Goal: Task Accomplishment & Management: Manage account settings

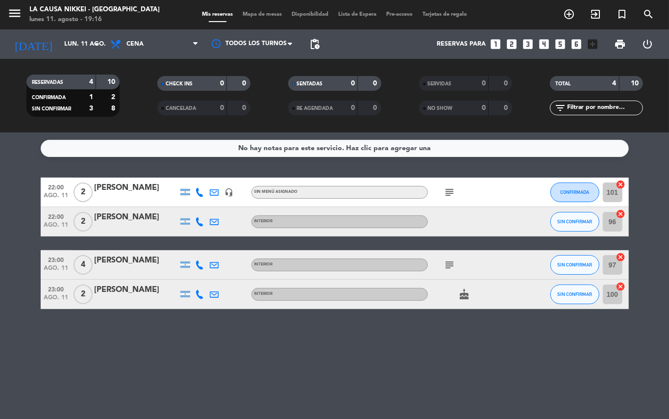
click at [453, 197] on icon "subject" at bounding box center [450, 192] width 12 height 12
click at [448, 261] on icon "subject" at bounding box center [450, 265] width 12 height 12
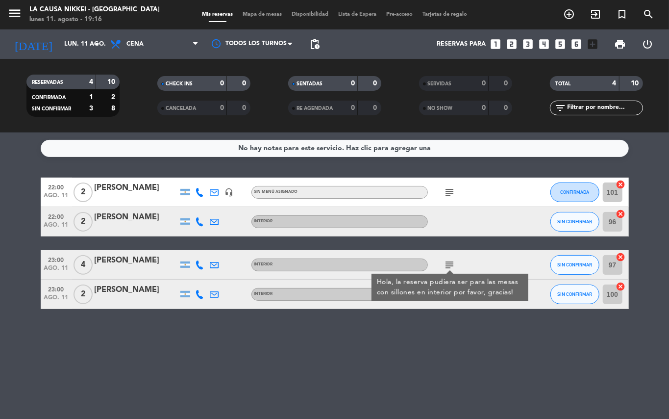
click at [446, 189] on icon "subject" at bounding box center [450, 192] width 12 height 12
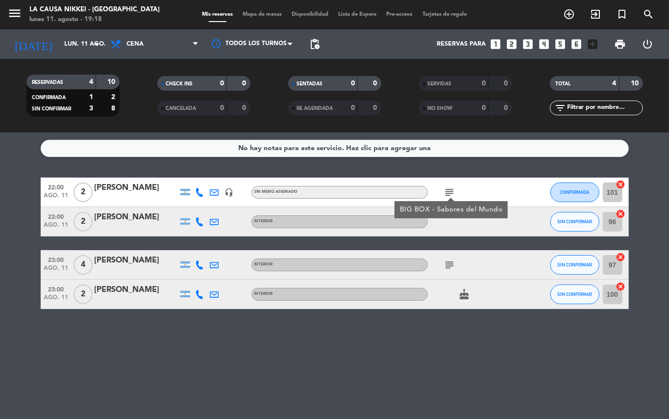
click at [199, 194] on icon at bounding box center [200, 192] width 9 height 9
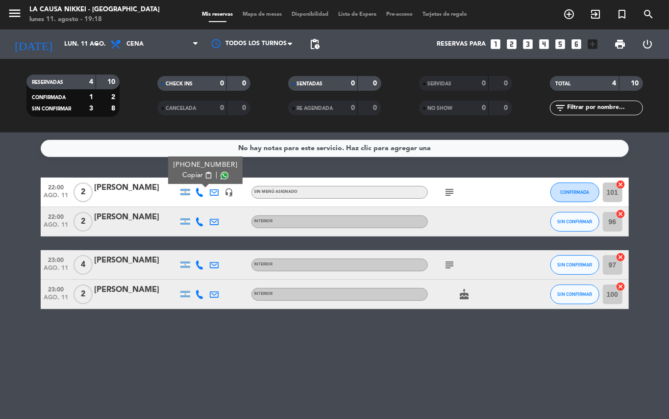
click at [204, 179] on span "content_paste" at bounding box center [207, 175] width 7 height 7
drag, startPoint x: 459, startPoint y: 189, endPoint x: 453, endPoint y: 189, distance: 6.4
click at [454, 189] on div "subject" at bounding box center [472, 191] width 88 height 29
click at [448, 191] on icon "subject" at bounding box center [450, 192] width 12 height 12
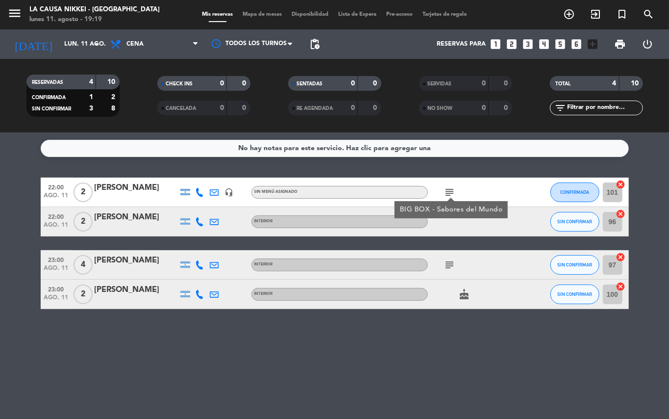
click at [196, 222] on icon at bounding box center [200, 221] width 9 height 9
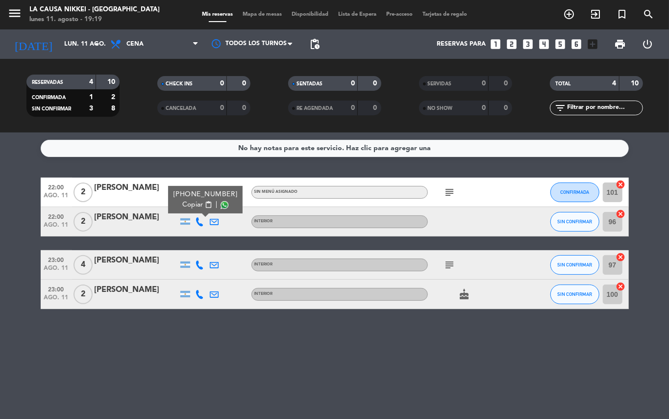
click at [204, 208] on span "content_paste" at bounding box center [207, 204] width 7 height 7
click at [201, 263] on icon at bounding box center [200, 264] width 9 height 9
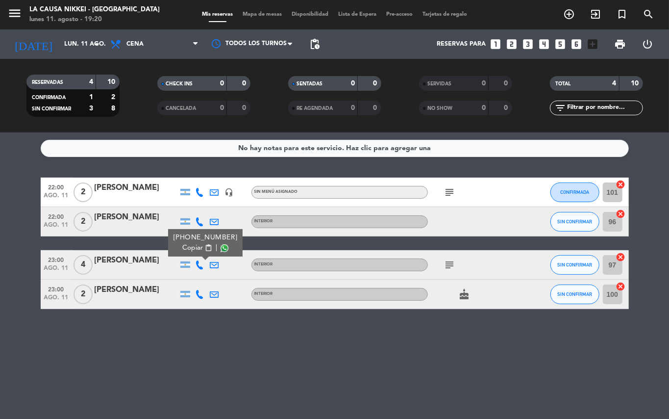
click at [204, 251] on span "content_paste" at bounding box center [207, 247] width 7 height 7
click at [198, 294] on icon at bounding box center [200, 294] width 9 height 9
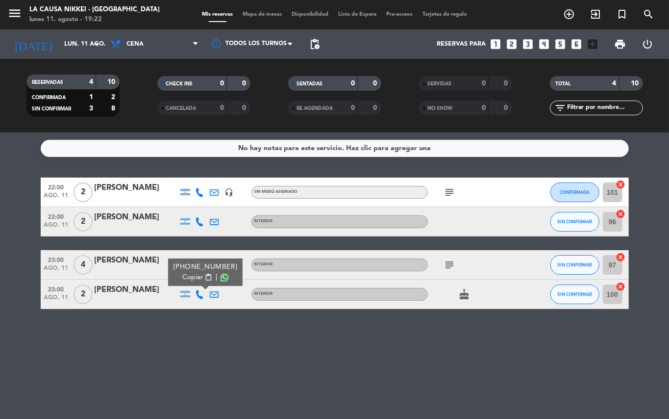
click at [206, 276] on span "content_paste" at bounding box center [207, 277] width 7 height 7
click at [314, 46] on span "pending_actions" at bounding box center [315, 44] width 12 height 12
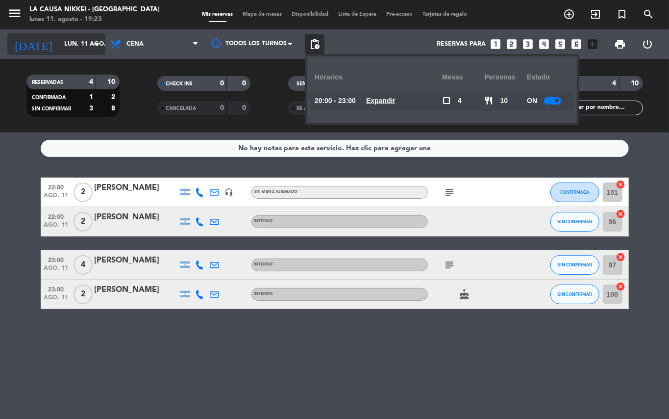
click at [81, 36] on input "lun. 11 ago." at bounding box center [100, 44] width 83 height 17
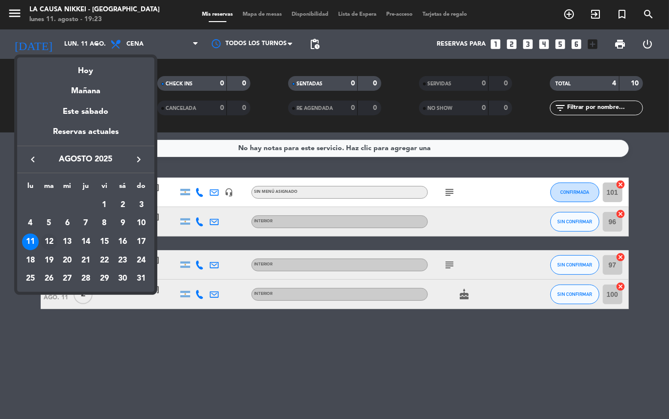
click at [55, 243] on div "12" at bounding box center [49, 241] width 17 height 17
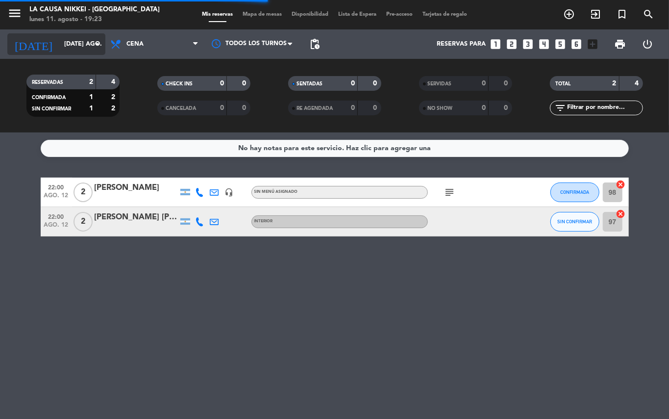
click at [67, 44] on input "[DATE] ago." at bounding box center [100, 44] width 83 height 17
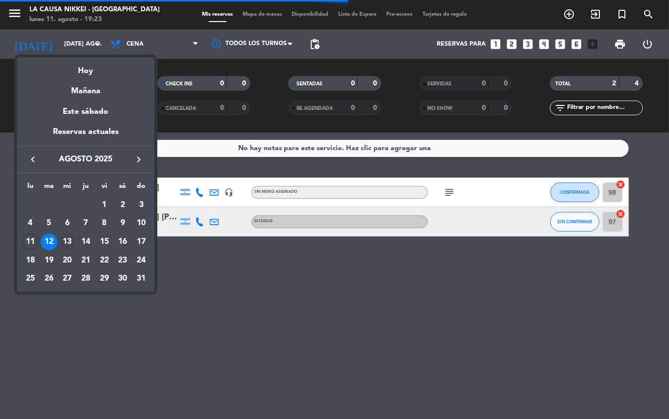
click at [73, 242] on div "13" at bounding box center [67, 241] width 17 height 17
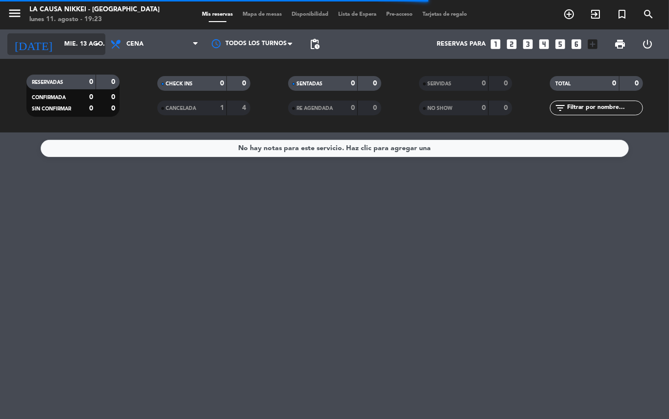
click at [63, 42] on input "mié. 13 ago." at bounding box center [100, 44] width 83 height 17
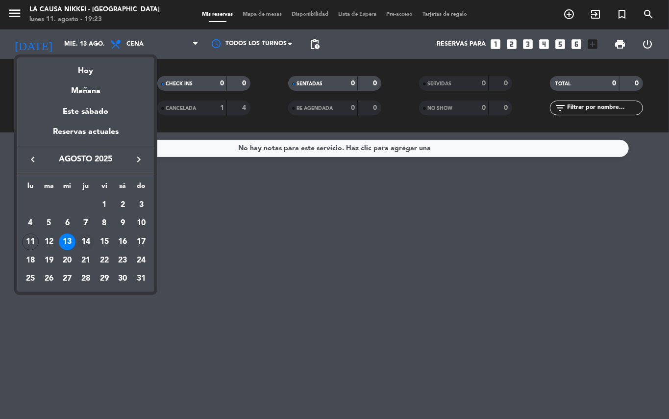
click at [85, 234] on div "14" at bounding box center [85, 241] width 17 height 17
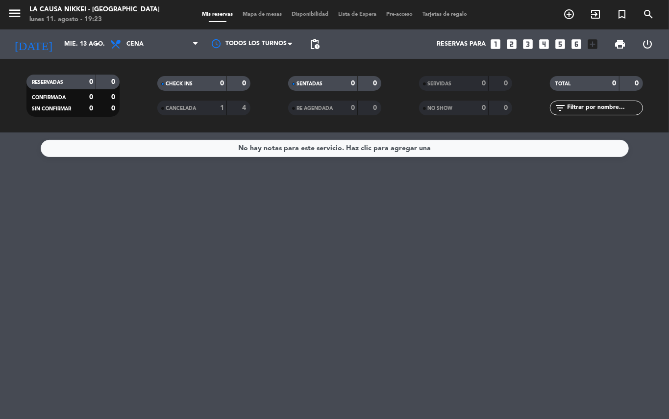
type input "jue. 14 ago."
click at [71, 49] on input "jue. 14 ago." at bounding box center [100, 44] width 83 height 17
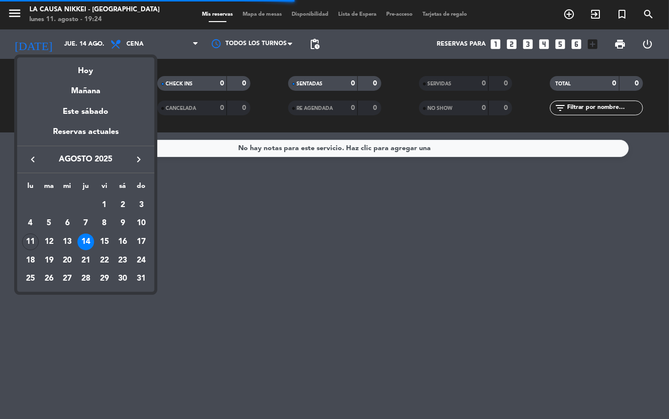
click at [359, 238] on div at bounding box center [334, 209] width 669 height 419
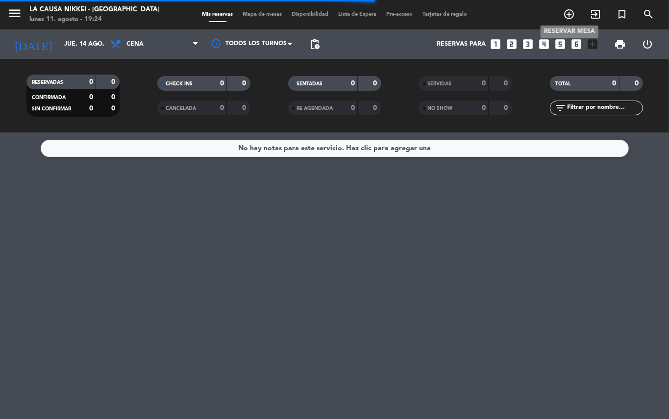
click at [566, 14] on icon "add_circle_outline" at bounding box center [569, 14] width 12 height 12
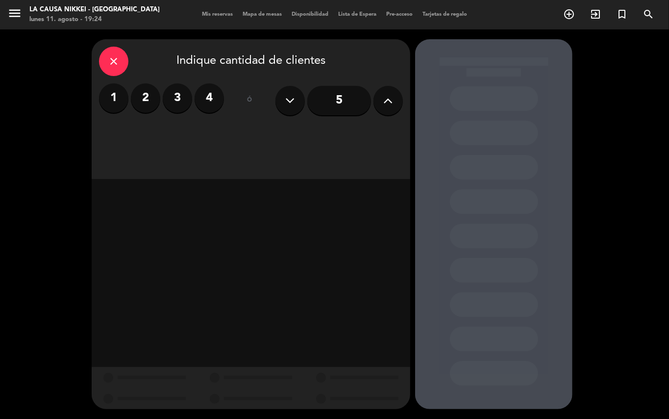
click at [150, 92] on label "2" at bounding box center [145, 97] width 29 height 29
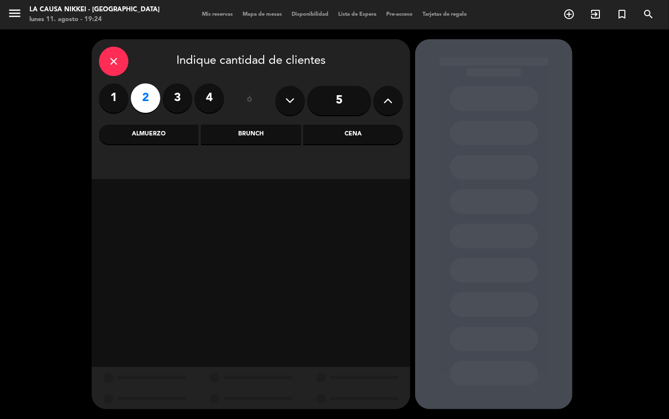
click at [196, 99] on label "4" at bounding box center [209, 97] width 29 height 29
click at [366, 138] on div "Cena" at bounding box center [353, 135] width 100 height 20
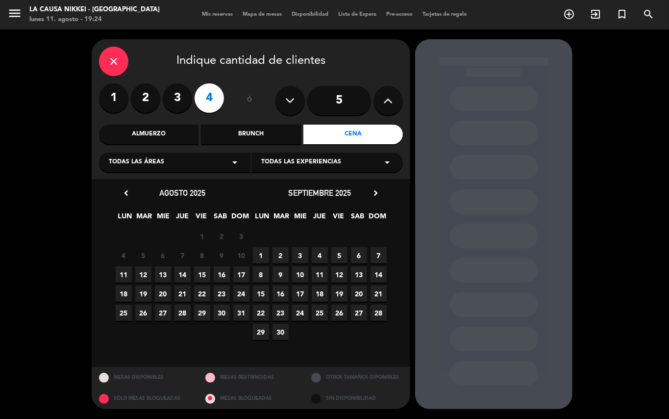
click at [187, 273] on span "14" at bounding box center [183, 274] width 16 height 16
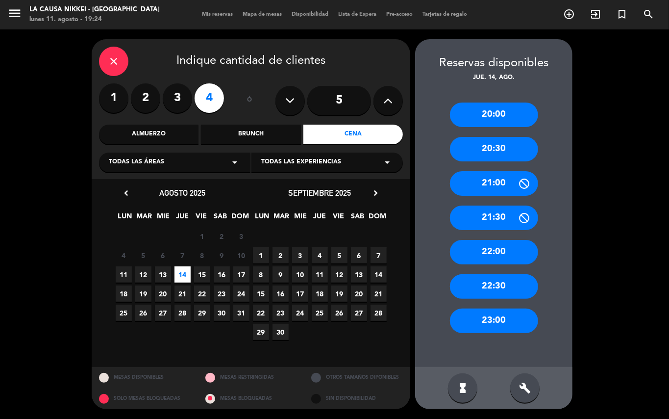
click at [493, 149] on div "20:30" at bounding box center [494, 149] width 88 height 25
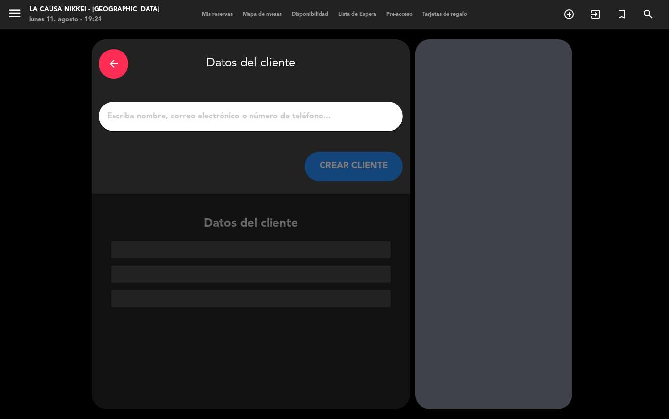
click at [346, 108] on div at bounding box center [251, 115] width 304 height 29
click at [352, 120] on input "1" at bounding box center [250, 116] width 289 height 14
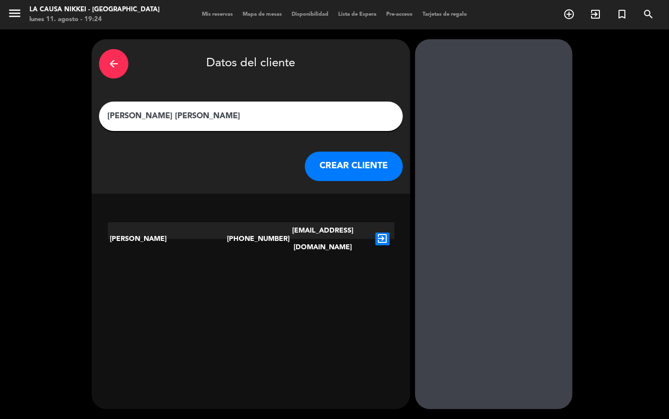
type input "[PERSON_NAME] [PERSON_NAME]"
click at [379, 232] on icon "exit_to_app" at bounding box center [383, 238] width 14 height 13
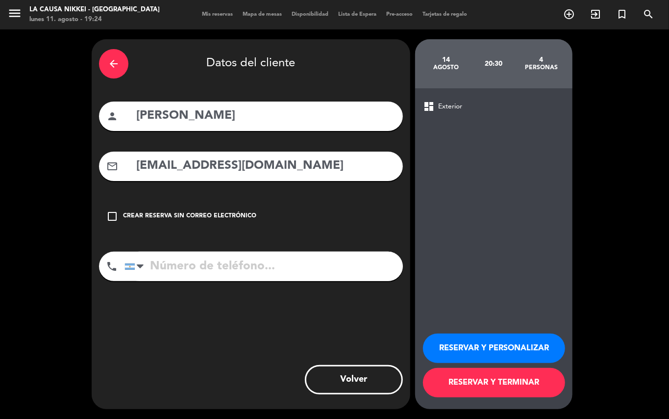
type input "[PHONE_NUMBER]"
click at [454, 340] on button "RESERVAR Y PERSONALIZAR" at bounding box center [494, 347] width 142 height 29
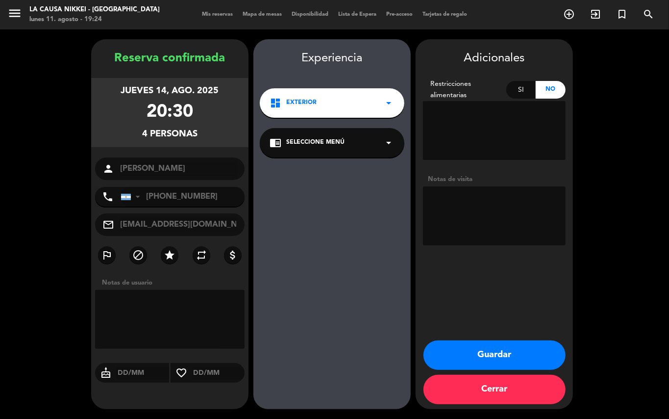
click at [477, 206] on textarea at bounding box center [494, 215] width 143 height 59
type textarea "box"
click at [485, 353] on button "Guardar" at bounding box center [495, 354] width 142 height 29
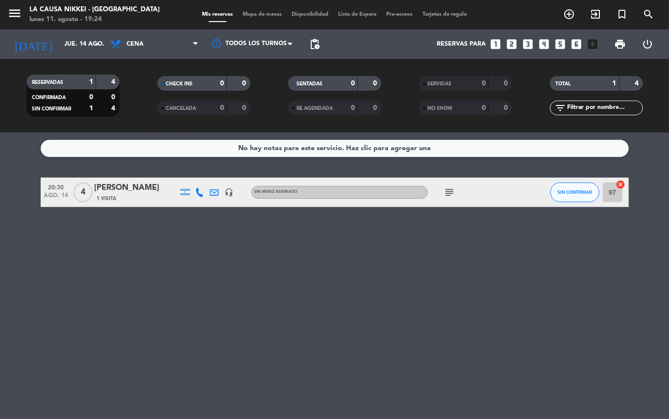
click at [0, 257] on div "No hay notas para este servicio. Haz clic para agregar una 20:30 ago. 14 4 [PER…" at bounding box center [334, 275] width 669 height 286
click at [579, 193] on span "SIN CONFIRMAR" at bounding box center [574, 191] width 35 height 5
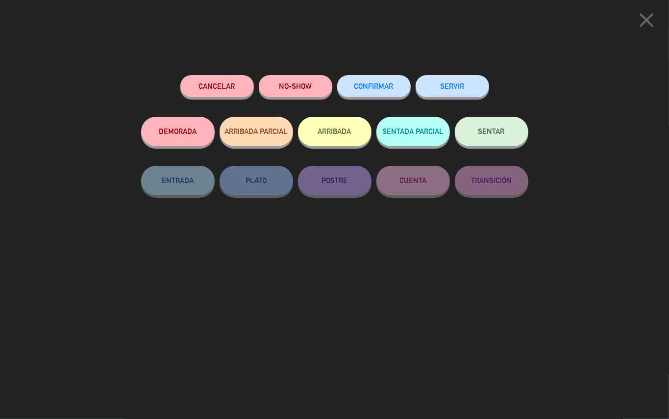
drag, startPoint x: 369, startPoint y: 71, endPoint x: 373, endPoint y: 80, distance: 10.1
click at [369, 75] on div "Cancelar NO-SHOW CONFIRMAR SERVIR DEMORADA ARRIBADA PARCIAL ARRIBADA SENTADA PA…" at bounding box center [334, 243] width 401 height 351
click at [373, 80] on button "CONFIRMAR" at bounding box center [374, 86] width 74 height 22
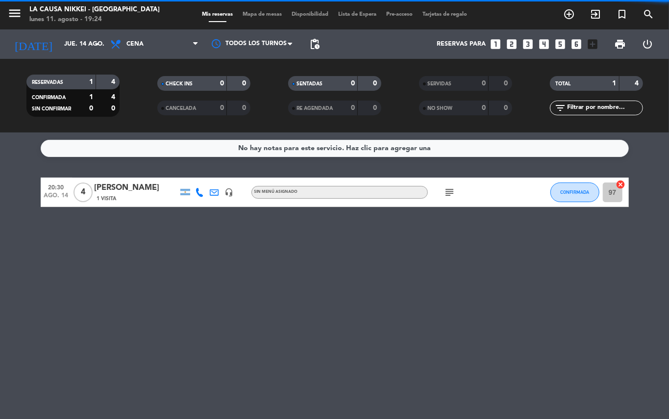
click at [327, 344] on div "No hay notas para este servicio. Haz clic para agregar una 20:30 ago. 14 4 [PER…" at bounding box center [334, 275] width 669 height 286
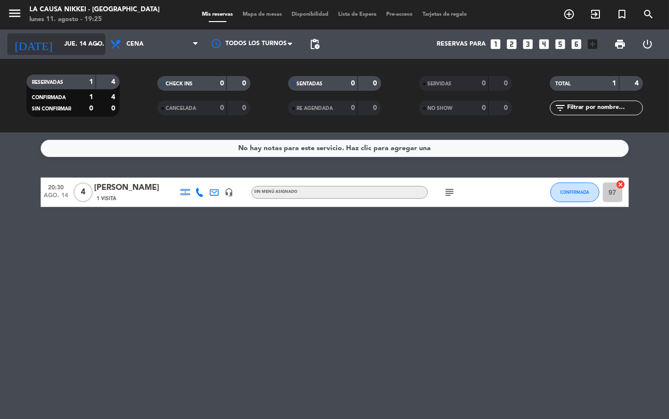
click at [74, 49] on input "jue. 14 ago." at bounding box center [100, 44] width 83 height 17
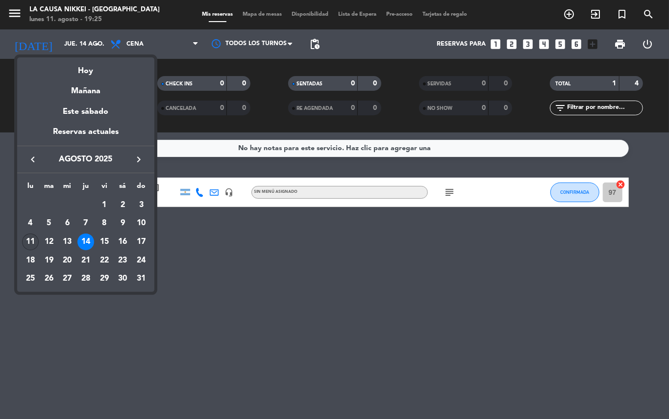
click at [31, 245] on div "11" at bounding box center [30, 241] width 17 height 17
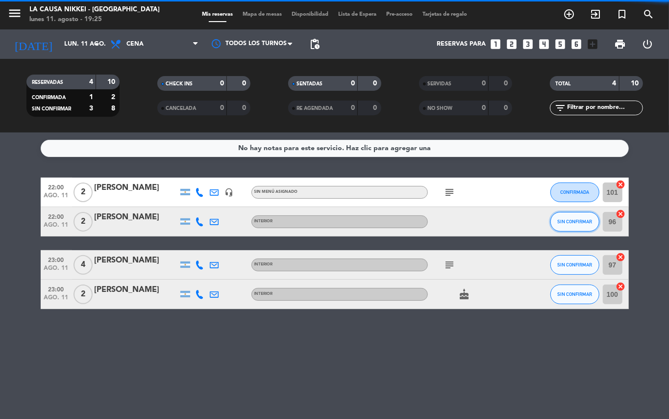
click at [570, 220] on span "SIN CONFIRMAR" at bounding box center [574, 221] width 35 height 5
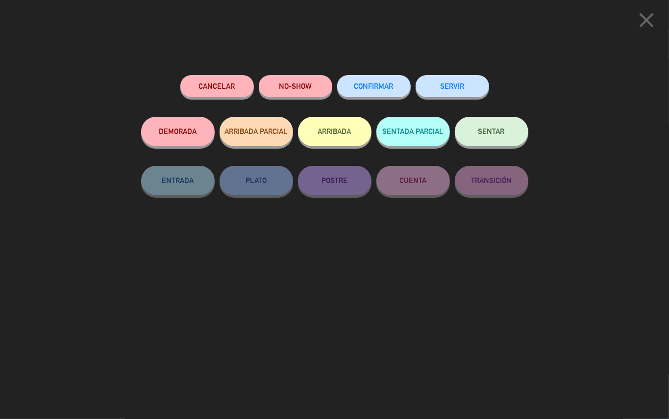
click at [380, 87] on span "CONFIRMAR" at bounding box center [373, 86] width 39 height 8
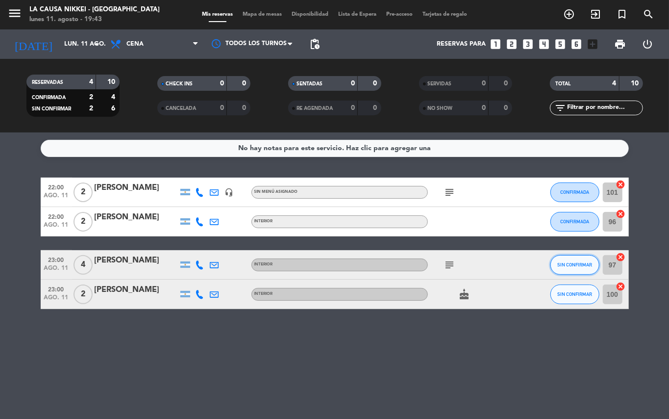
click at [566, 269] on button "SIN CONFIRMAR" at bounding box center [575, 265] width 49 height 20
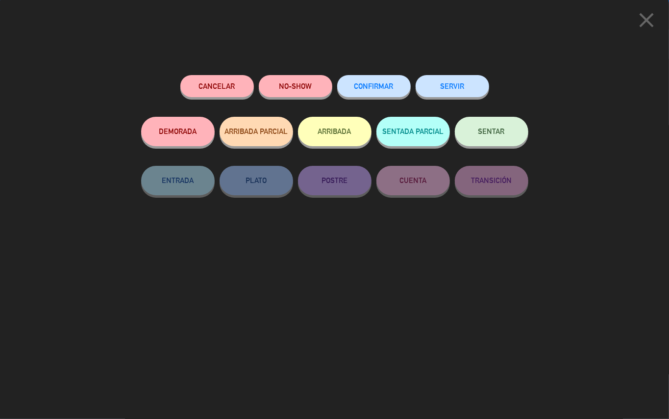
click at [373, 89] on span "CONFIRMAR" at bounding box center [373, 86] width 39 height 8
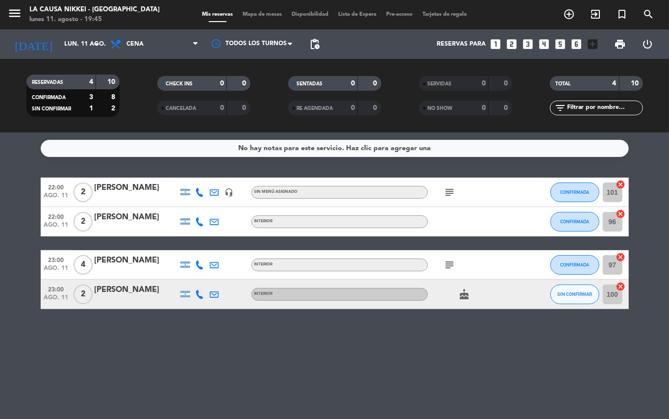
click at [140, 370] on div "No hay notas para este servicio. Haz clic para agregar una 22:00 ago. 11 2 [PER…" at bounding box center [334, 275] width 669 height 286
click at [565, 297] on button "SIN CONFIRMAR" at bounding box center [575, 294] width 49 height 20
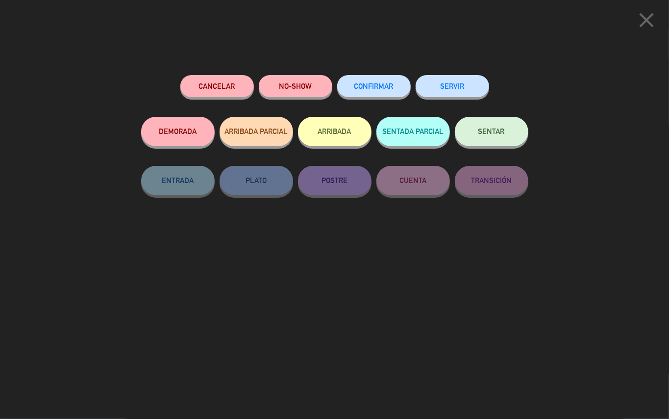
click at [372, 83] on span "CONFIRMAR" at bounding box center [373, 86] width 39 height 8
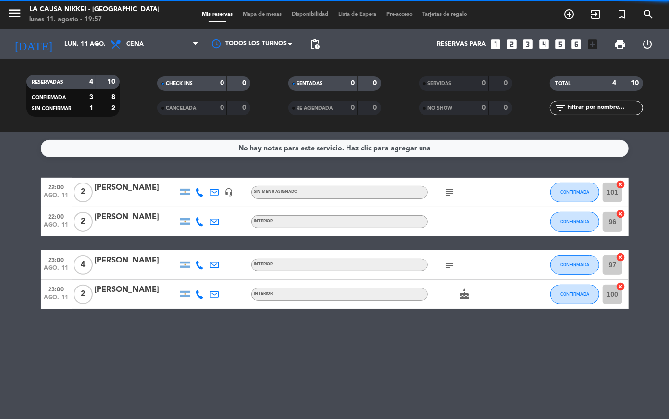
click at [2, 328] on div "No hay notas para este servicio. Haz clic para agregar una 22:00 ago. 11 2 [PER…" at bounding box center [334, 275] width 669 height 286
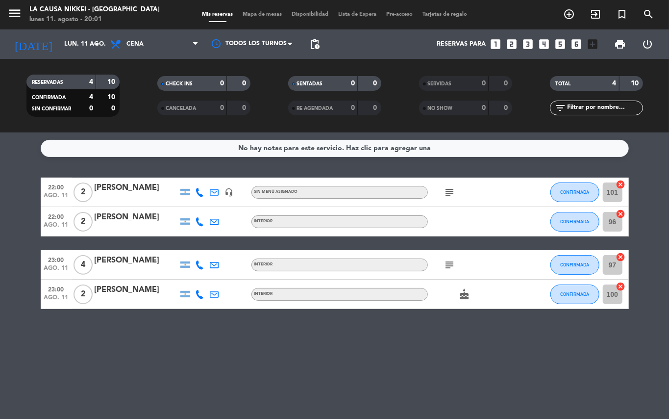
click at [190, 376] on div "No hay notas para este servicio. Haz clic para agregar una 22:00 ago. 11 2 [PER…" at bounding box center [334, 275] width 669 height 286
click at [61, 46] on input "lun. 11 ago." at bounding box center [100, 44] width 83 height 17
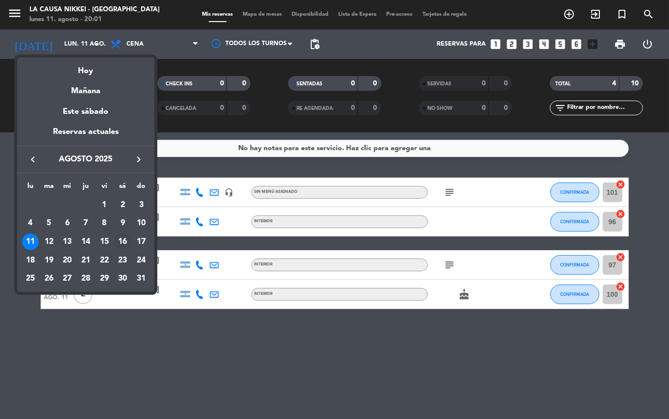
click at [126, 241] on div "16" at bounding box center [122, 241] width 17 height 17
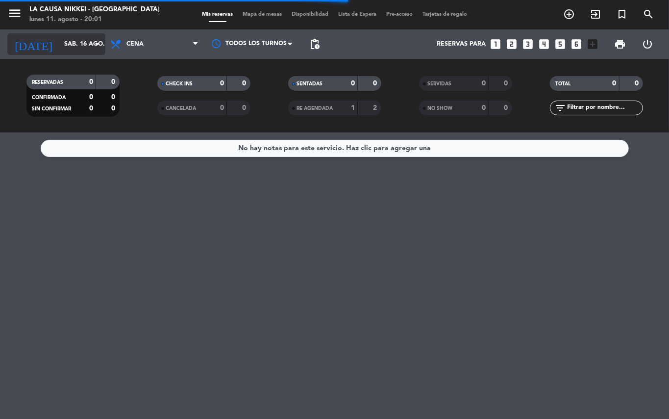
click at [72, 48] on input "sáb. 16 ago." at bounding box center [100, 44] width 83 height 17
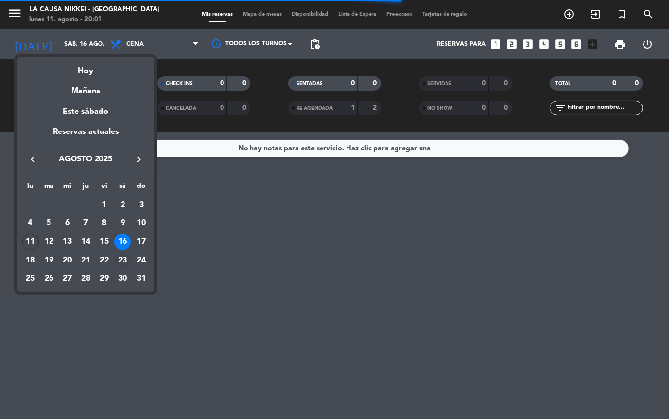
click at [126, 256] on div "23" at bounding box center [122, 260] width 17 height 17
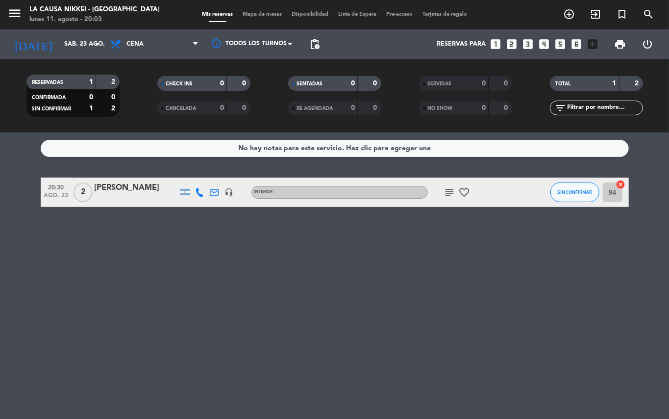
click at [147, 266] on div "No hay notas para este servicio. Haz clic para agregar una 20:30 ago. 23 2 [PER…" at bounding box center [334, 275] width 669 height 286
click at [74, 42] on input "sáb. 23 ago." at bounding box center [100, 44] width 83 height 17
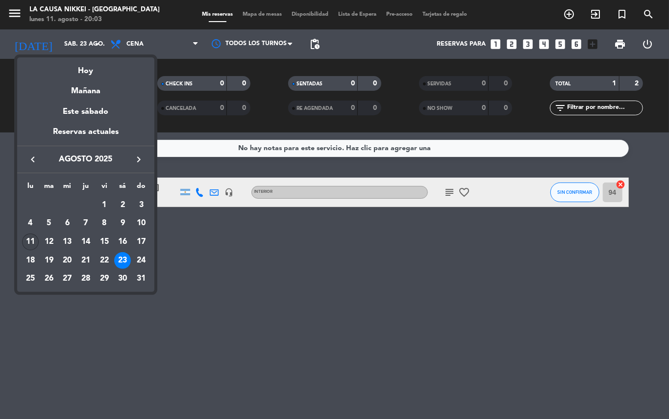
click at [28, 246] on div "11" at bounding box center [30, 241] width 17 height 17
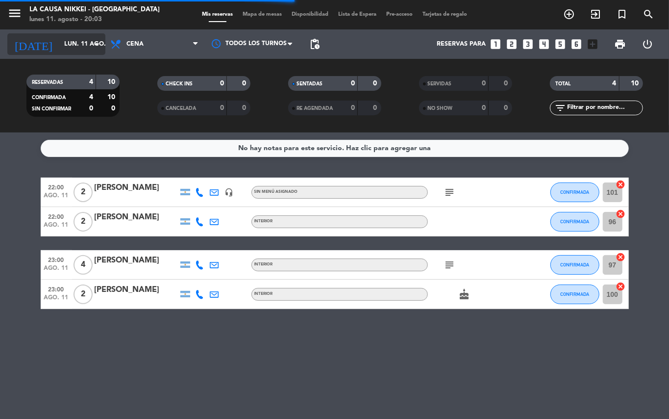
click at [71, 41] on input "lun. 11 ago." at bounding box center [100, 44] width 83 height 17
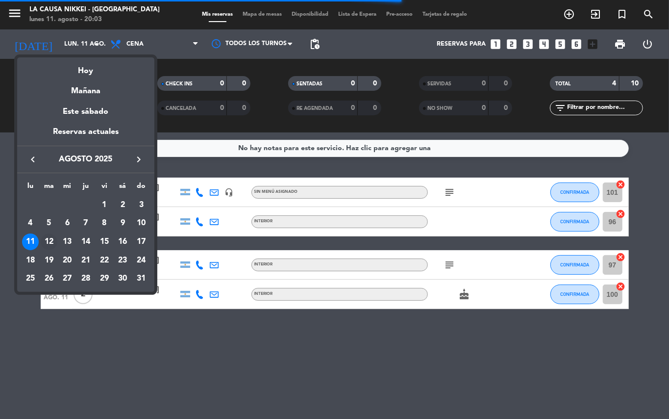
click at [51, 246] on div "12" at bounding box center [49, 241] width 17 height 17
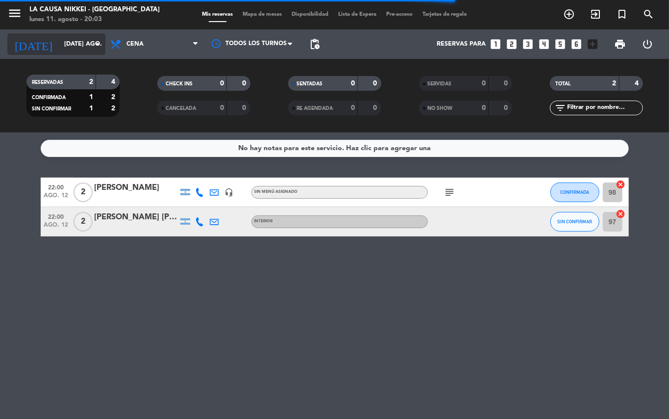
click at [59, 42] on input "[DATE] ago." at bounding box center [100, 44] width 83 height 17
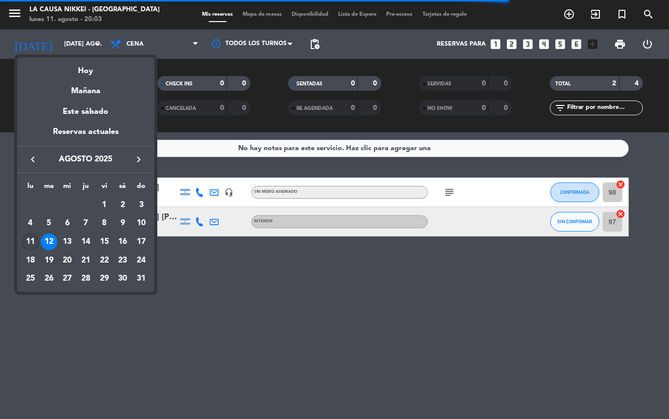
click at [30, 242] on div "11" at bounding box center [30, 241] width 17 height 17
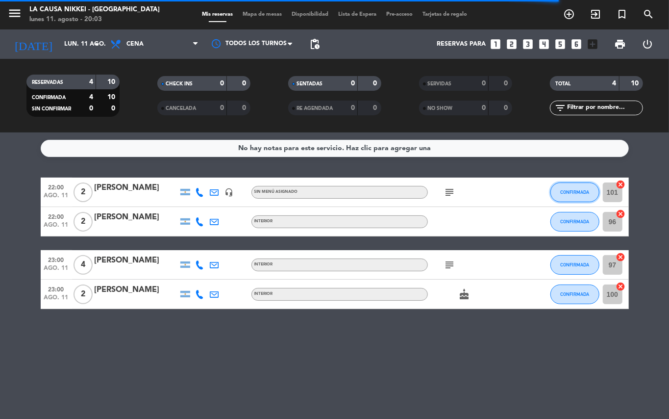
click at [567, 189] on span "CONFIRMADA" at bounding box center [574, 191] width 29 height 5
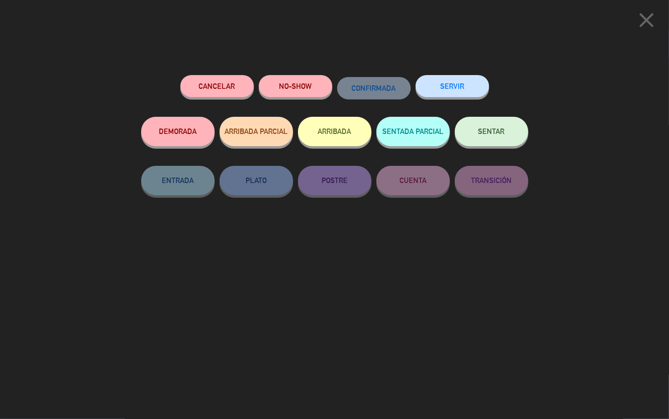
click at [290, 101] on div "NO-SHOW" at bounding box center [296, 96] width 74 height 42
click at [293, 95] on button "NO-SHOW" at bounding box center [296, 86] width 74 height 22
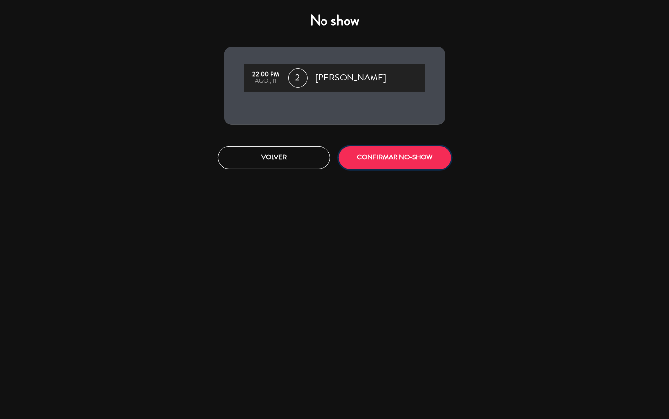
click at [386, 155] on button "CONFIRMAR NO-SHOW" at bounding box center [395, 157] width 113 height 23
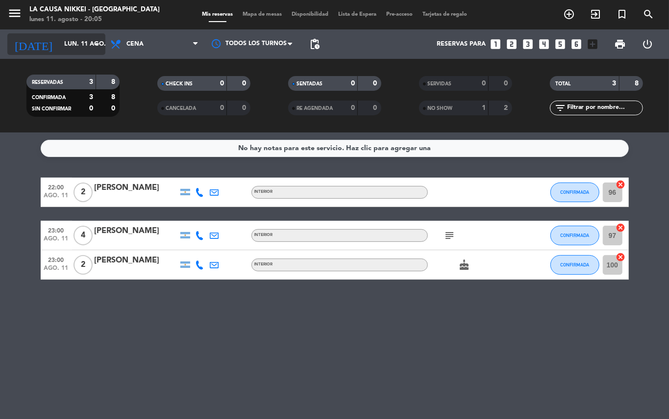
click at [59, 50] on input "lun. 11 ago." at bounding box center [100, 44] width 83 height 17
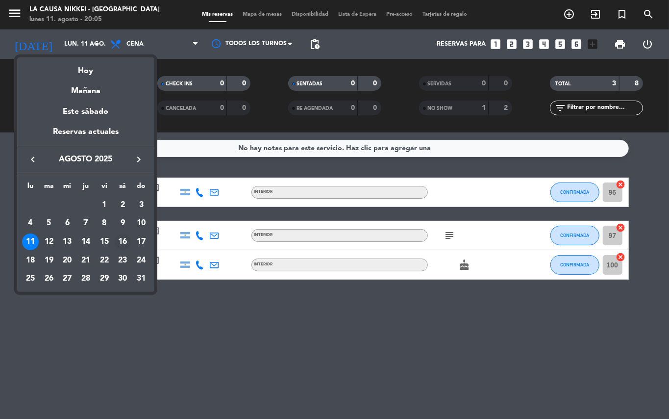
click at [124, 240] on div "16" at bounding box center [122, 241] width 17 height 17
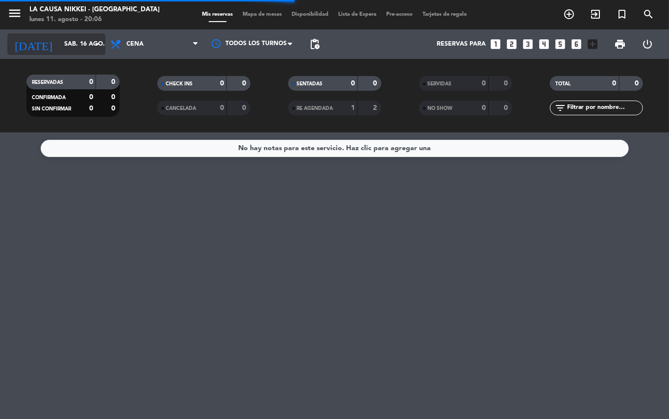
click at [63, 50] on input "sáb. 16 ago." at bounding box center [100, 44] width 83 height 17
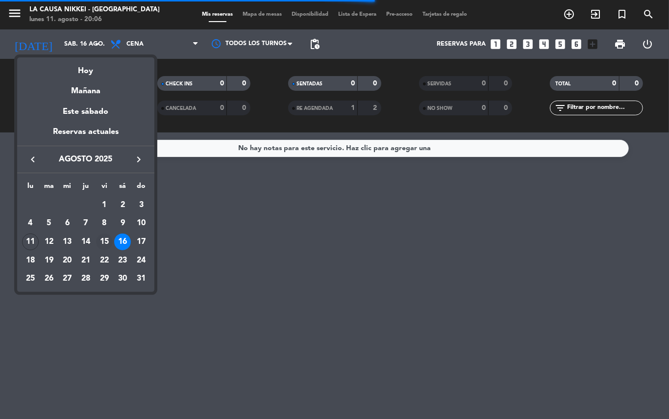
click at [106, 234] on div "15" at bounding box center [104, 241] width 17 height 17
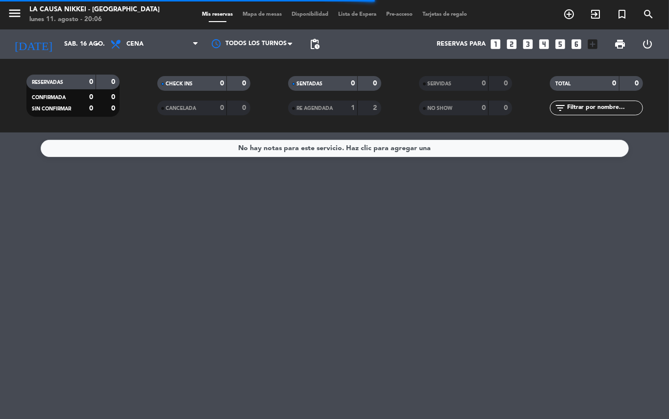
type input "vie. 15 ago."
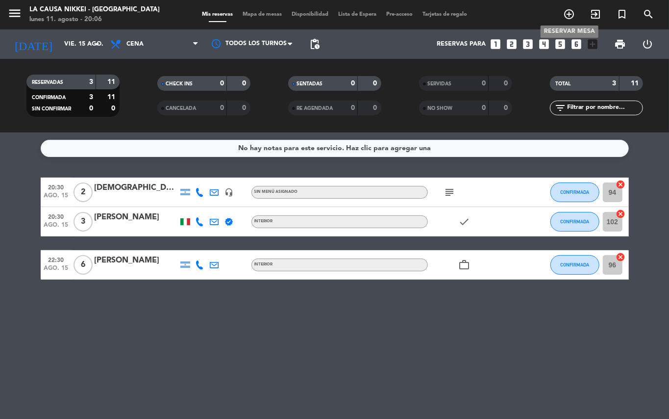
click at [567, 12] on icon "add_circle_outline" at bounding box center [569, 14] width 12 height 12
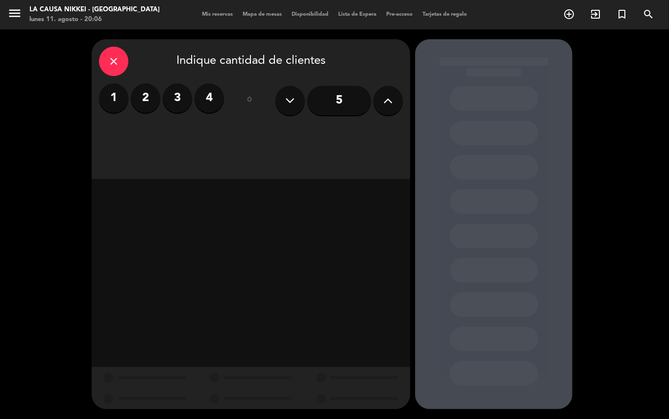
click at [153, 92] on label "2" at bounding box center [145, 97] width 29 height 29
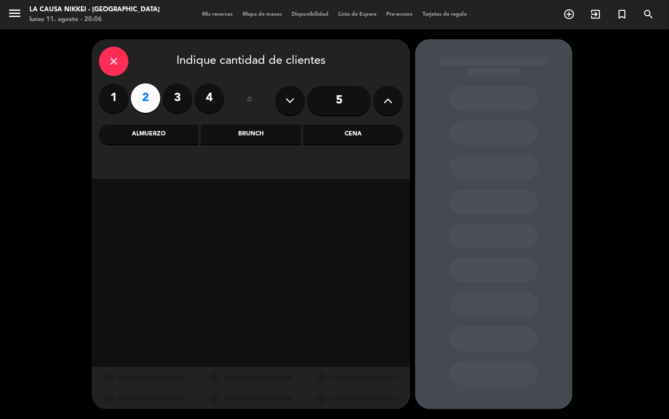
click at [344, 134] on div "Cena" at bounding box center [353, 135] width 100 height 20
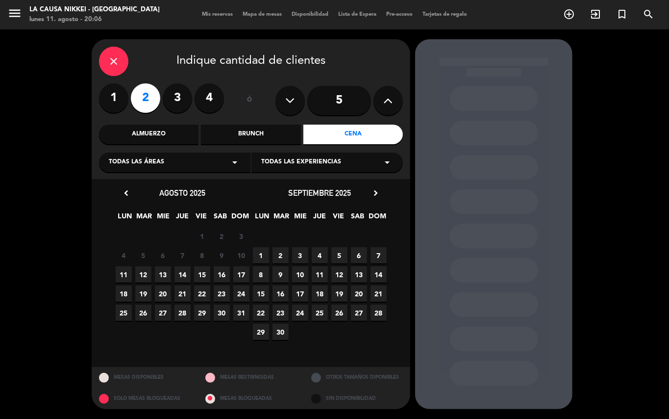
click at [424, 244] on div at bounding box center [493, 224] width 157 height 370
click at [207, 276] on span "15" at bounding box center [202, 274] width 16 height 16
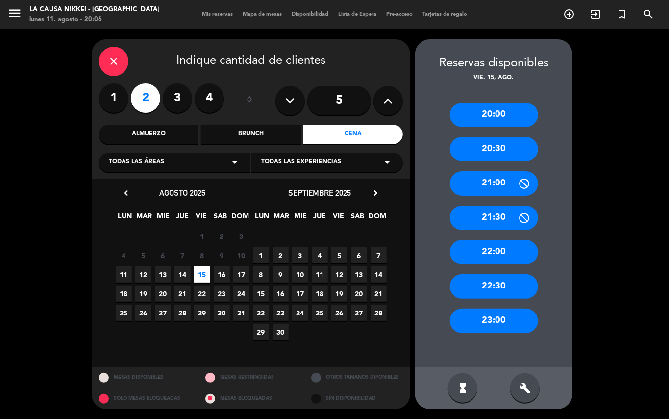
click at [497, 282] on div "22:30" at bounding box center [494, 286] width 88 height 25
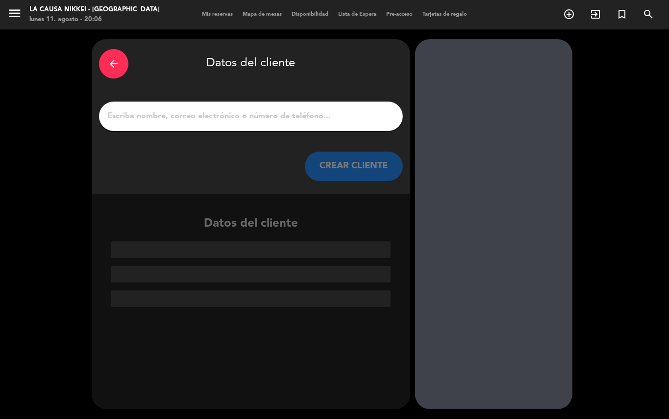
click at [328, 114] on input "1" at bounding box center [250, 116] width 289 height 14
paste input "[PERSON_NAME] [PERSON_NAME]"
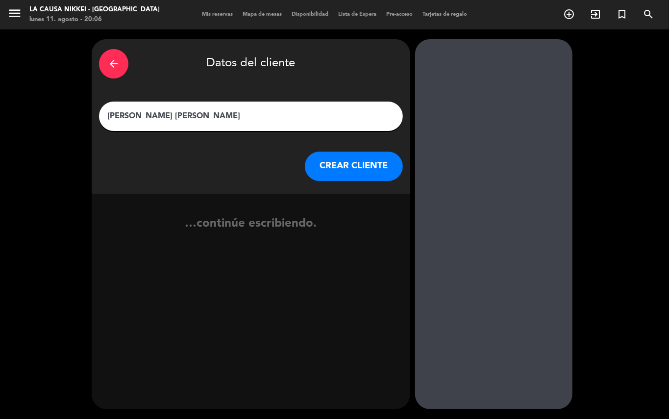
type input "[PERSON_NAME] [PERSON_NAME]"
click at [377, 167] on button "CREAR CLIENTE" at bounding box center [354, 165] width 98 height 29
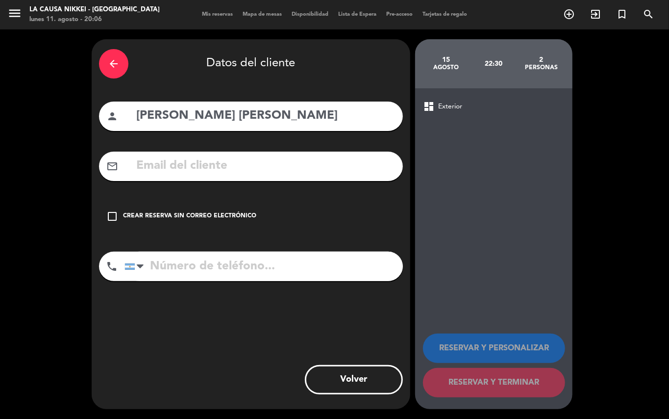
click at [325, 161] on input "text" at bounding box center [265, 166] width 260 height 20
paste input "[EMAIL_ADDRESS][DOMAIN_NAME]"
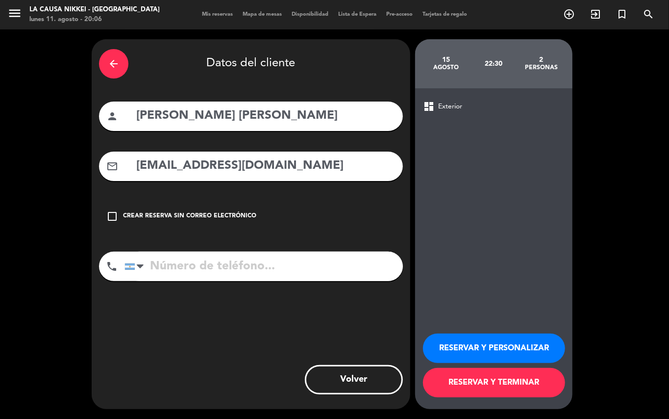
type input "[EMAIL_ADDRESS][DOMAIN_NAME]"
click at [344, 269] on input "tel" at bounding box center [264, 265] width 278 height 29
click at [326, 273] on input "tel" at bounding box center [264, 265] width 278 height 29
paste input "01133018492"
type input "01133018492"
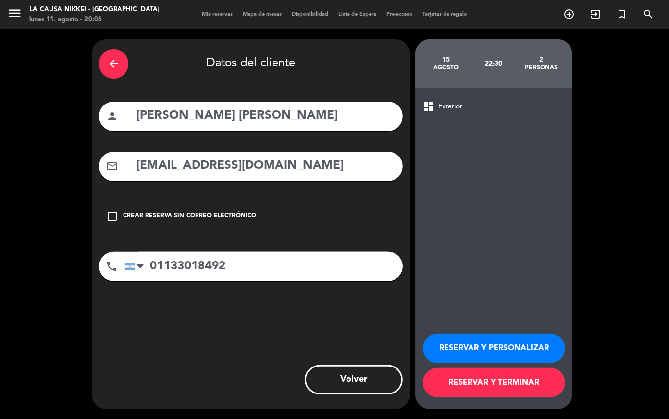
click at [510, 350] on button "RESERVAR Y PERSONALIZAR" at bounding box center [494, 347] width 142 height 29
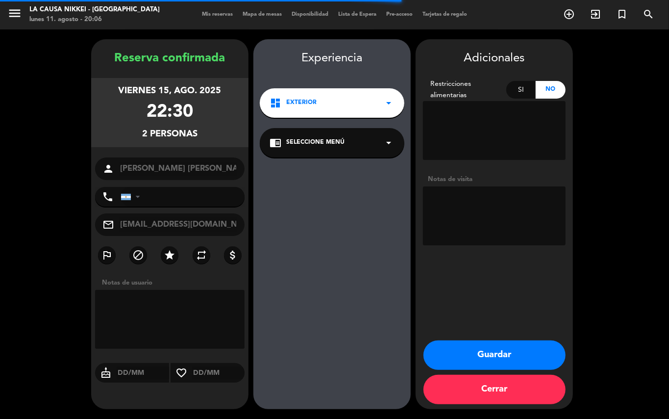
type input "[PHONE_NUMBER]"
click at [496, 214] on textarea at bounding box center [494, 215] width 143 height 59
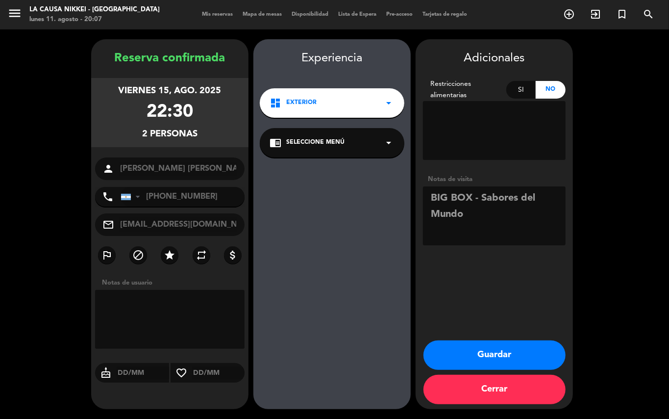
type textarea "BIG BOX - Sabores del Mundo"
click at [537, 348] on button "Guardar" at bounding box center [495, 354] width 142 height 29
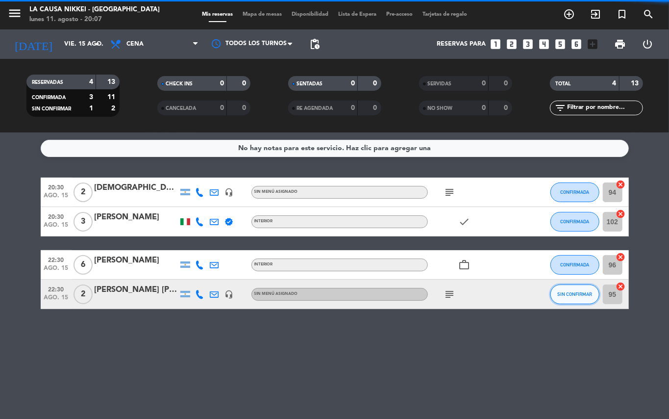
click at [569, 298] on button "SIN CONFIRMAR" at bounding box center [575, 294] width 49 height 20
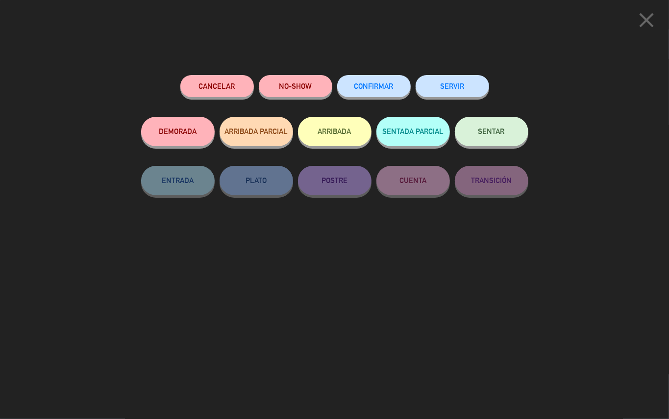
click at [378, 79] on button "CONFIRMAR" at bounding box center [374, 86] width 74 height 22
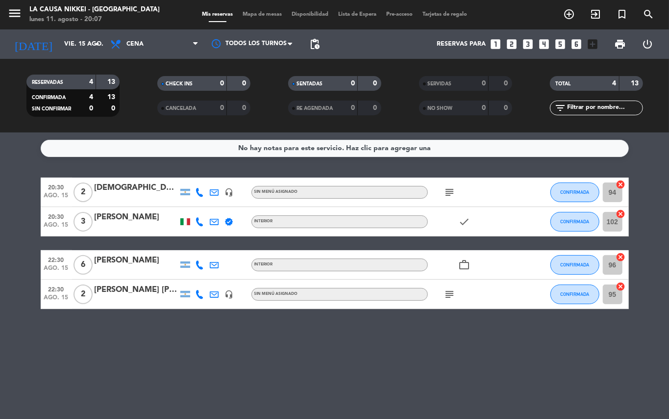
click at [85, 63] on div "RESERVADAS 4 13 CONFIRMADA 4 13 SIN CONFIRMAR 0 0 CHECK INS 0 0 CANCELADA 0 0 S…" at bounding box center [334, 96] width 669 height 74
click at [76, 41] on input "vie. 15 ago." at bounding box center [100, 44] width 83 height 17
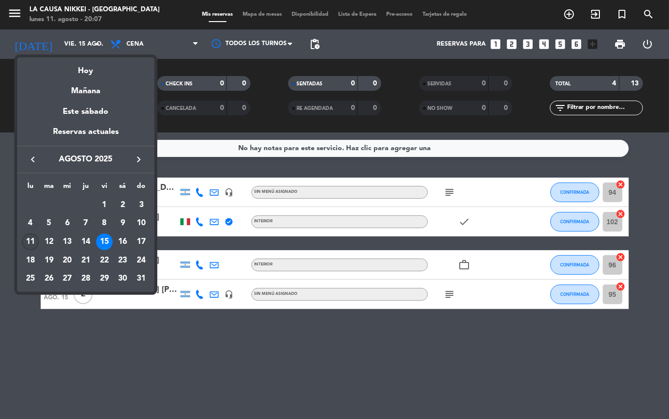
click at [27, 243] on div "11" at bounding box center [30, 241] width 17 height 17
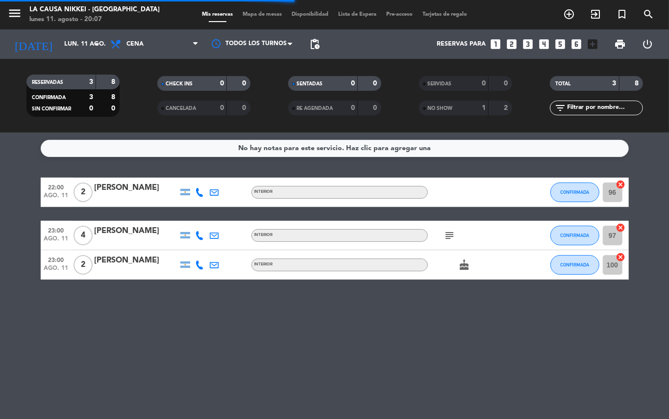
click at [0, 271] on bookings-row "22:00 ago. 11 2 [PERSON_NAME] INTERIOR CONFIRMADA 96 cancel 23:00 ago. 11 4 [PE…" at bounding box center [334, 228] width 669 height 102
click at [438, 235] on div "subject" at bounding box center [472, 235] width 88 height 29
click at [442, 236] on div "subject" at bounding box center [472, 235] width 88 height 29
click at [448, 239] on icon "subject" at bounding box center [450, 235] width 12 height 12
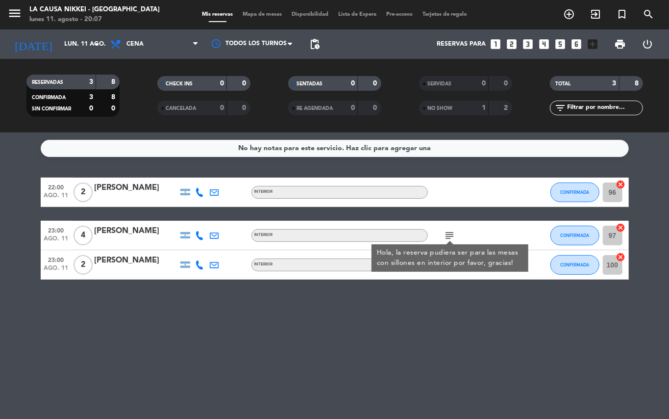
click at [453, 306] on div "No hay notas para este servicio. Haz clic para agregar una 22:00 ago. 11 2 [PER…" at bounding box center [334, 275] width 669 height 286
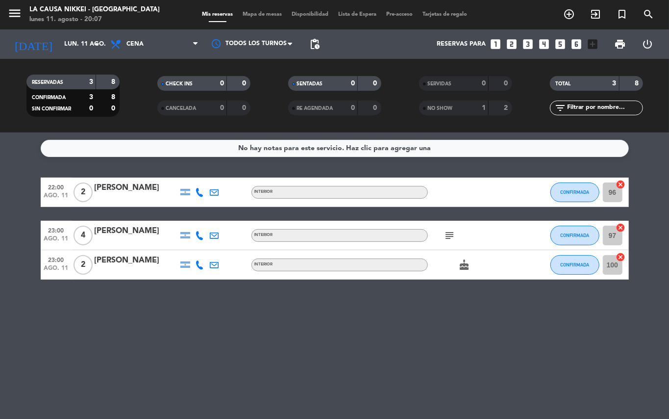
click at [28, 311] on div "No hay notas para este servicio. Haz clic para agregar una 22:00 ago. 11 2 [PER…" at bounding box center [334, 275] width 669 height 286
click at [28, 175] on div "No hay notas para este servicio. Haz clic para agregar una 22:00 ago. 11 2 [PER…" at bounding box center [334, 275] width 669 height 286
click at [8, 366] on div "No hay notas para este servicio. Haz clic para agregar una 22:00 ago. 11 2 [PER…" at bounding box center [334, 275] width 669 height 286
click at [112, 331] on div "No hay notas para este servicio. Haz clic para agregar una 22:00 ago. 11 2 [PER…" at bounding box center [334, 275] width 669 height 286
click at [70, 46] on input "lun. 11 ago." at bounding box center [100, 44] width 83 height 17
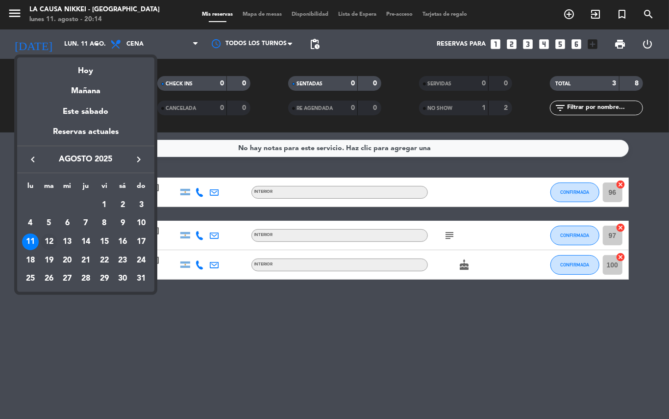
click at [49, 240] on div "12" at bounding box center [49, 241] width 17 height 17
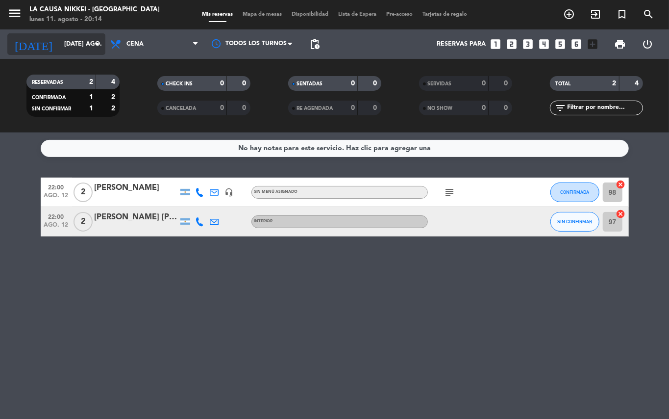
click at [62, 46] on input "[DATE] ago." at bounding box center [100, 44] width 83 height 17
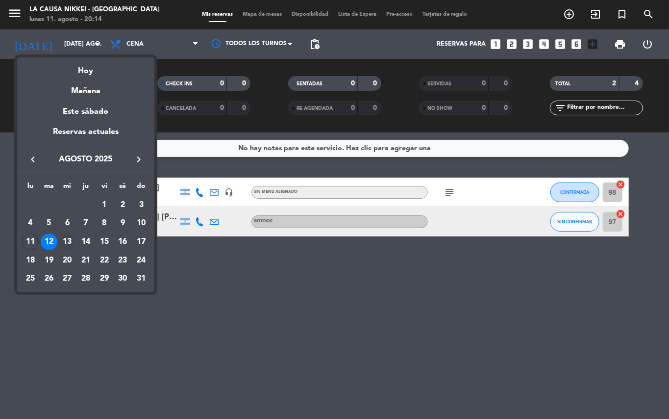
click at [71, 242] on div "13" at bounding box center [67, 241] width 17 height 17
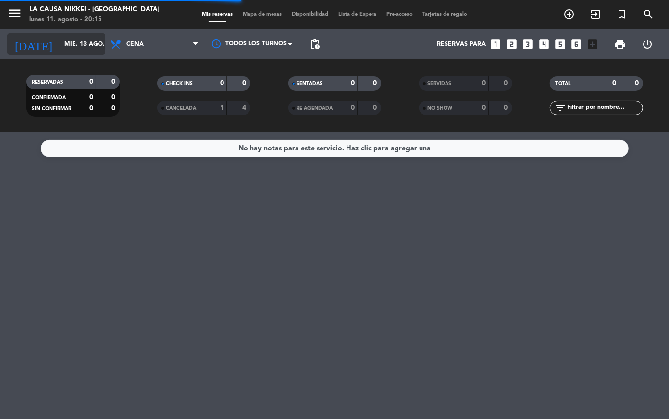
click at [70, 48] on input "mié. 13 ago." at bounding box center [100, 44] width 83 height 17
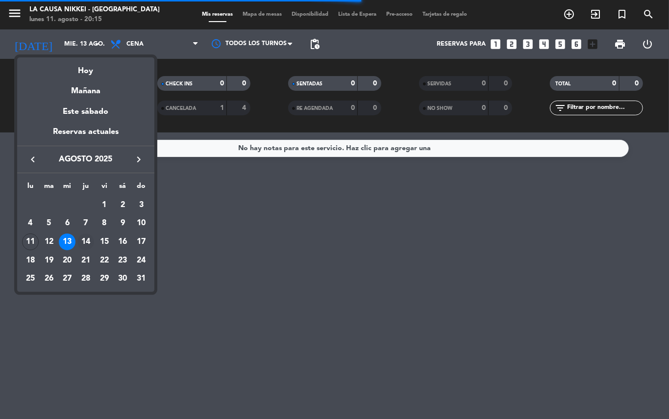
click at [89, 241] on div "14" at bounding box center [85, 241] width 17 height 17
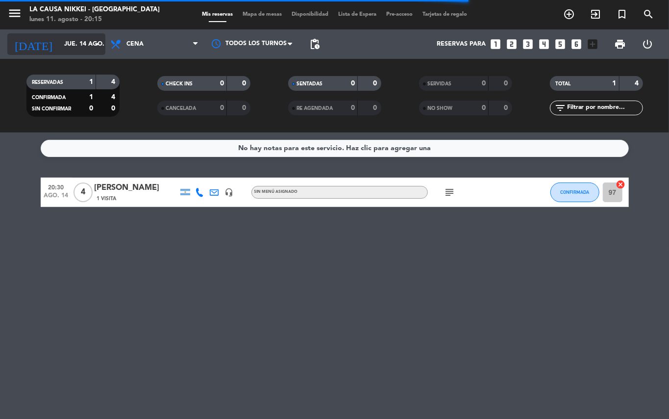
click at [68, 41] on input "jue. 14 ago." at bounding box center [100, 44] width 83 height 17
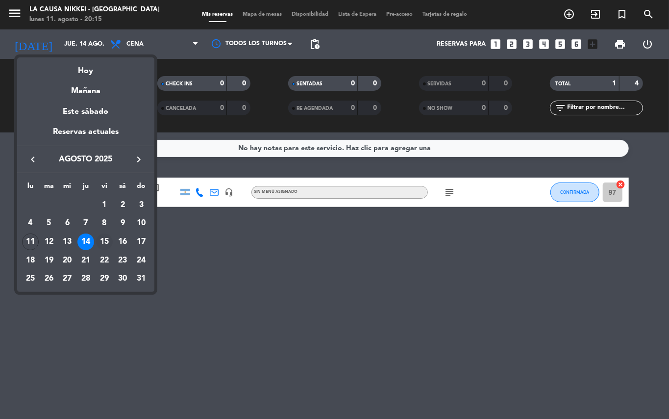
click at [99, 239] on div "15" at bounding box center [104, 241] width 17 height 17
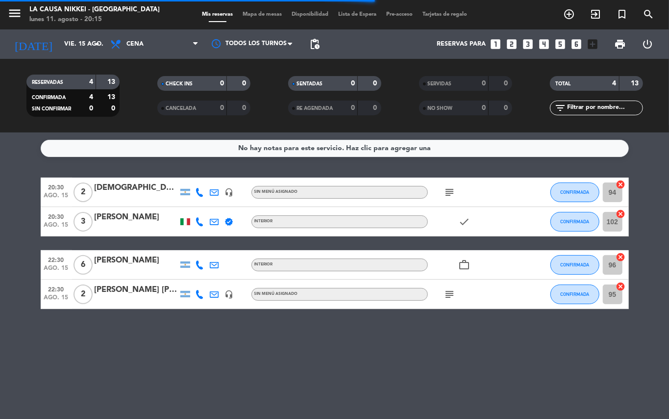
click at [116, 349] on div "No hay notas para este servicio. Haz clic para agregar una 20:30 ago. 15 2 [DEM…" at bounding box center [334, 275] width 669 height 286
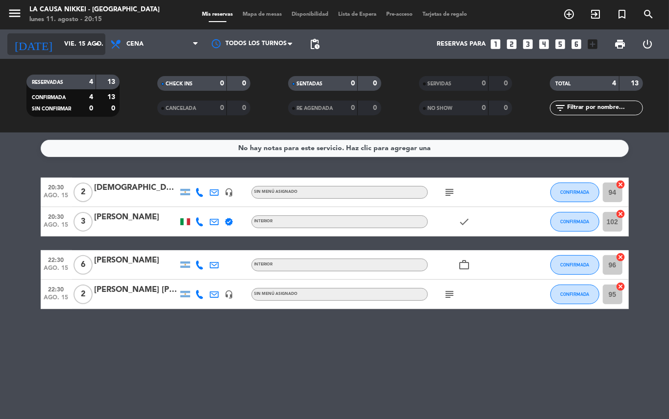
click at [62, 43] on input "vie. 15 ago." at bounding box center [100, 44] width 83 height 17
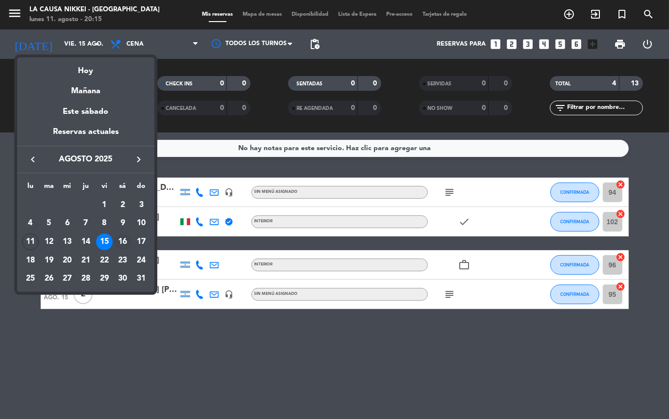
click at [117, 234] on td "16" at bounding box center [123, 241] width 19 height 19
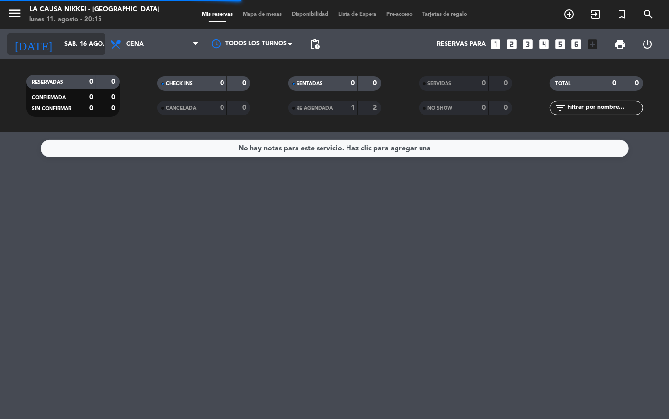
click at [69, 42] on input "sáb. 16 ago." at bounding box center [100, 44] width 83 height 17
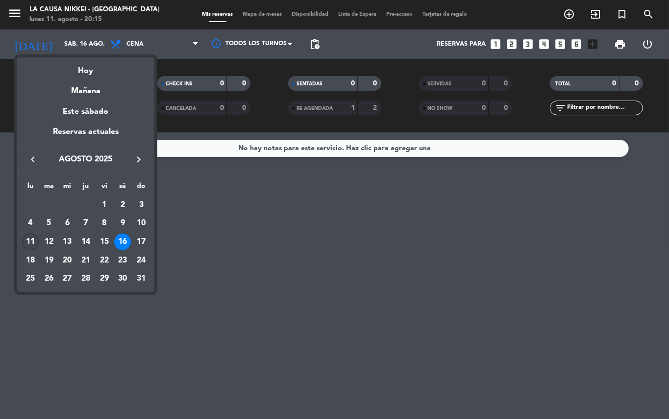
click at [27, 238] on div "11" at bounding box center [30, 241] width 17 height 17
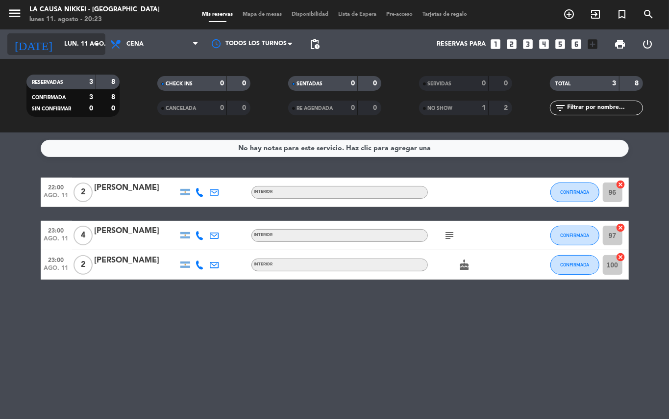
click at [71, 46] on input "lun. 11 ago." at bounding box center [100, 44] width 83 height 17
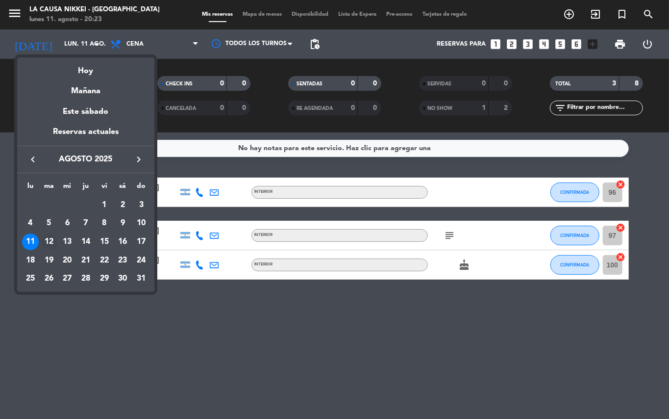
click at [48, 241] on div "12" at bounding box center [49, 241] width 17 height 17
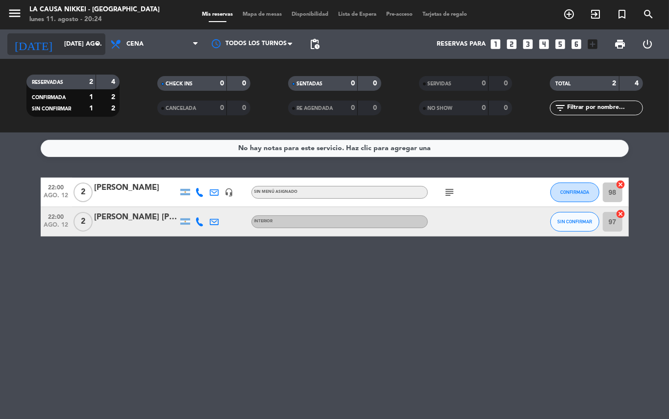
click at [59, 48] on input "[DATE] ago." at bounding box center [100, 44] width 83 height 17
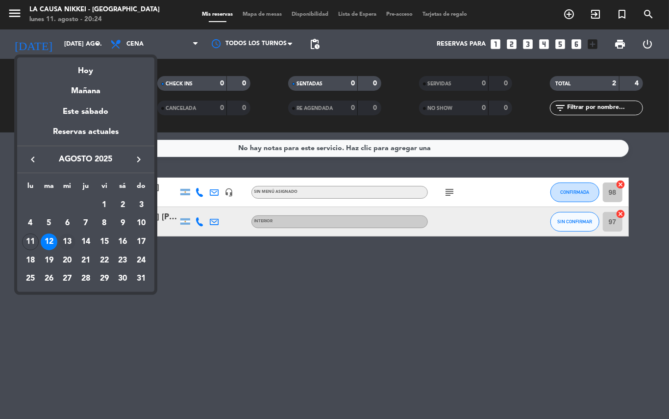
click at [67, 241] on div "13" at bounding box center [67, 241] width 17 height 17
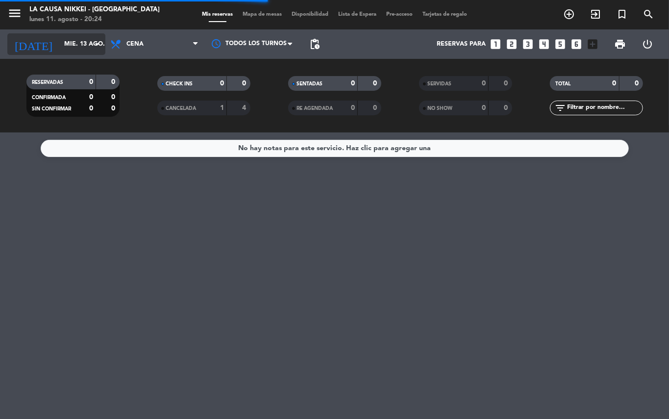
click at [59, 49] on input "mié. 13 ago." at bounding box center [100, 44] width 83 height 17
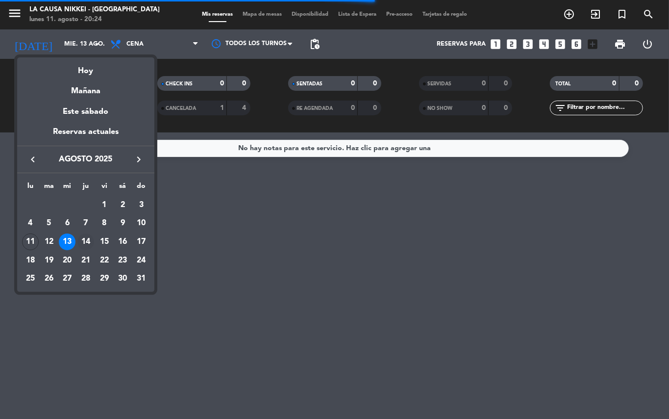
click at [85, 240] on div "14" at bounding box center [85, 241] width 17 height 17
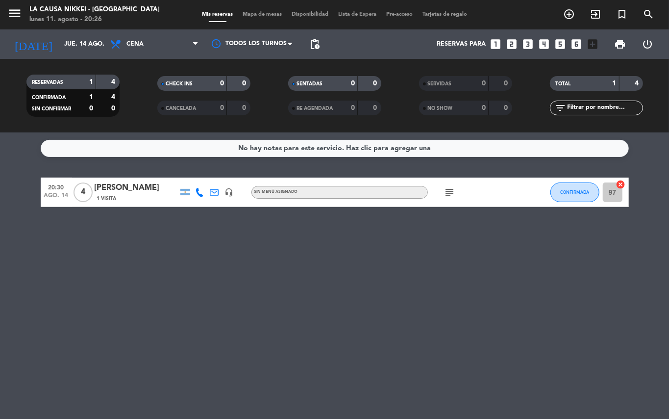
click at [361, 286] on div "No hay notas para este servicio. Haz clic para agregar una 20:30 ago. 14 4 [PER…" at bounding box center [334, 275] width 669 height 286
click at [59, 51] on input "jue. 14 ago." at bounding box center [100, 44] width 83 height 17
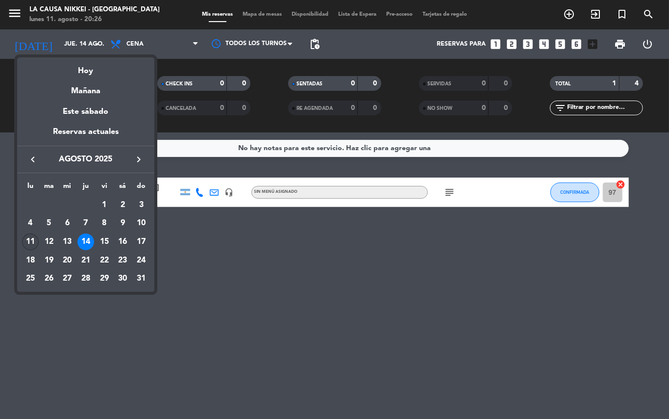
click at [32, 240] on div "11" at bounding box center [30, 241] width 17 height 17
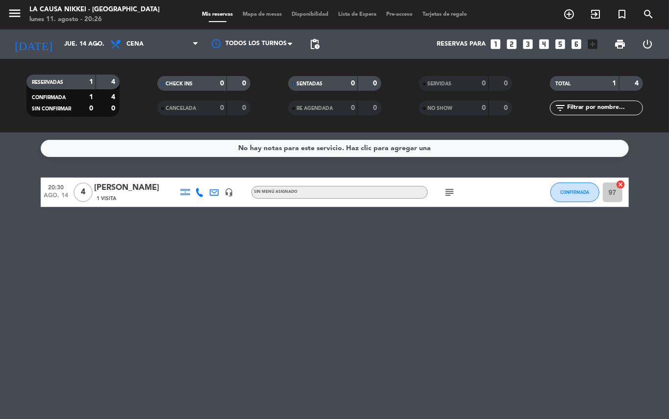
type input "lun. 11 ago."
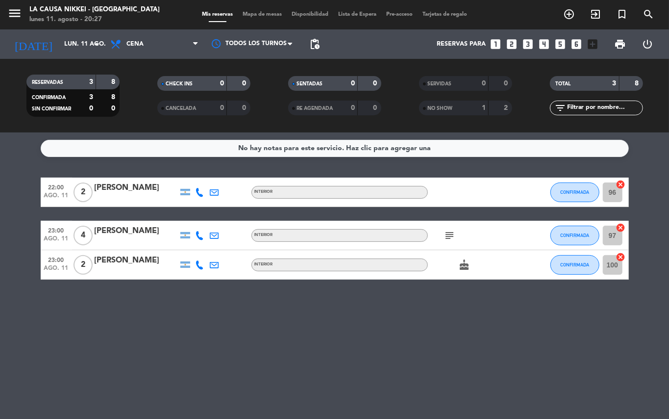
drag, startPoint x: 176, startPoint y: 314, endPoint x: 195, endPoint y: 276, distance: 43.0
click at [176, 314] on div "No hay notas para este servicio. Haz clic para agregar una 22:00 ago. 11 2 [PER…" at bounding box center [334, 275] width 669 height 286
